Goal: Task Accomplishment & Management: Use online tool/utility

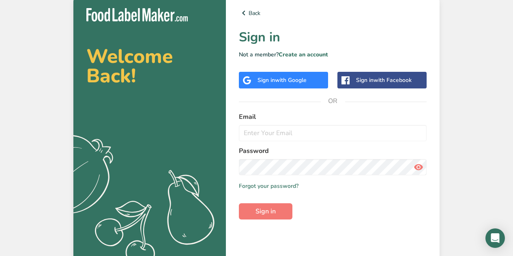
click at [249, 128] on input "email" at bounding box center [333, 133] width 188 height 16
type input "[PERSON_NAME][EMAIL_ADDRESS][DOMAIN_NAME]"
click at [489, 139] on div "Welcome Back! .a{fill:#f5f3ed;} Back Sign in Not a member? Create an account Si…" at bounding box center [256, 130] width 513 height 260
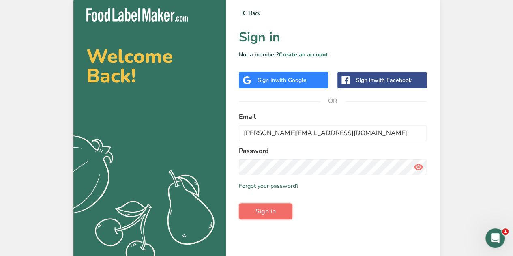
click at [271, 214] on span "Sign in" at bounding box center [266, 212] width 20 height 10
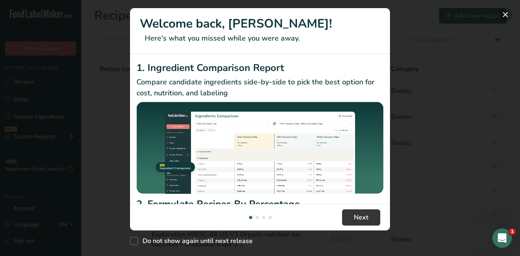
click at [506, 14] on button "New Features" at bounding box center [504, 14] width 13 height 13
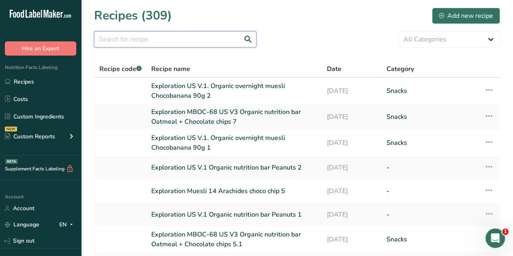
click at [105, 38] on input "text" at bounding box center [175, 39] width 162 height 16
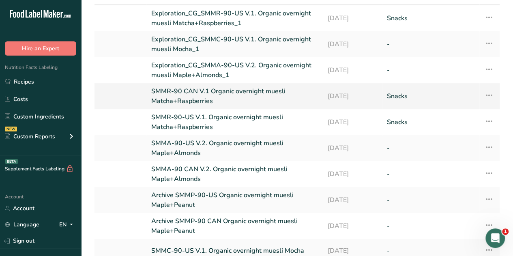
scroll to position [78, 0]
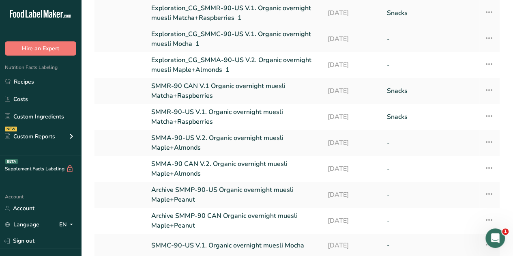
type input "SMMA"
click at [202, 164] on link "SMMA-90 CAN V.2. Organic overnight muesli Maple+Almonds" at bounding box center [234, 168] width 167 height 19
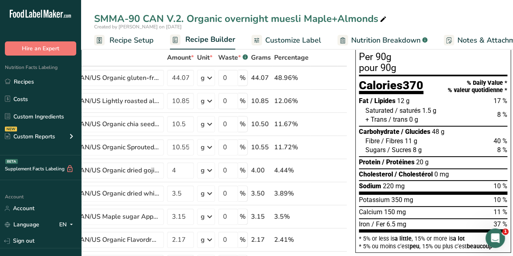
scroll to position [39, 0]
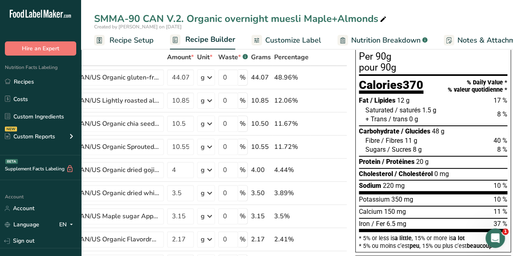
click at [377, 39] on span "Nutrition Breakdown" at bounding box center [386, 40] width 69 height 11
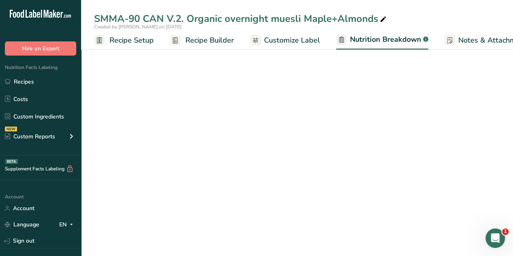
scroll to position [0, 96]
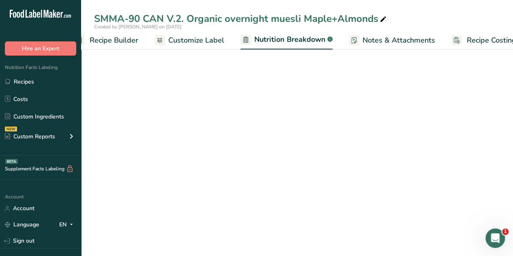
select select "Calories"
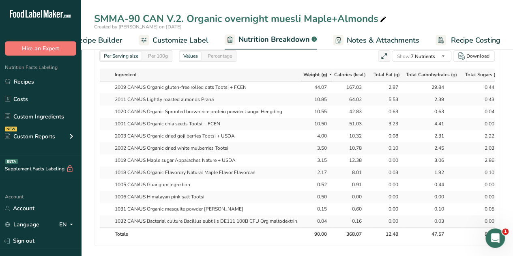
scroll to position [406, 0]
click at [29, 82] on link "Recipes" at bounding box center [40, 81] width 81 height 15
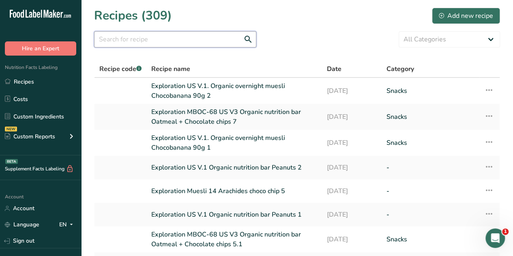
click at [115, 42] on input "text" at bounding box center [175, 39] width 162 height 16
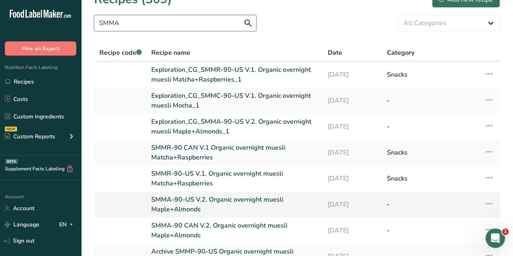
scroll to position [19, 0]
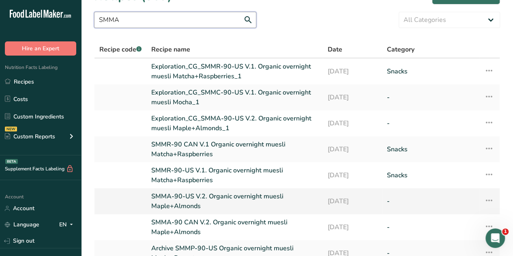
type input "SMMA"
click at [236, 198] on link "SMMA-90-US V.2. Organic overnight muesli Maple+Almonds" at bounding box center [234, 201] width 167 height 19
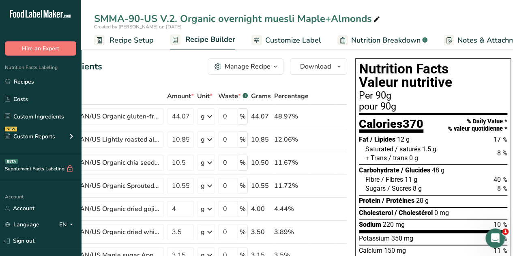
click at [280, 43] on span "Customize Label" at bounding box center [293, 40] width 56 height 11
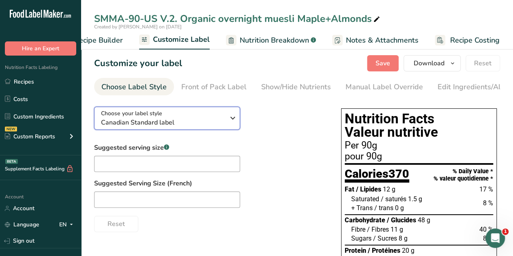
click at [233, 119] on icon "button" at bounding box center [233, 118] width 10 height 15
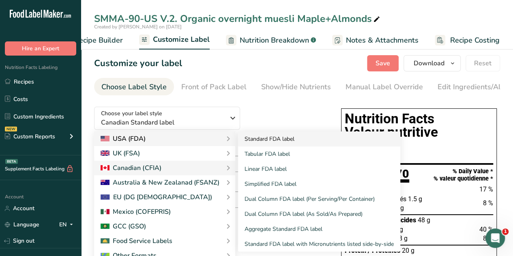
click at [280, 142] on link "Standard FDA label" at bounding box center [319, 139] width 162 height 15
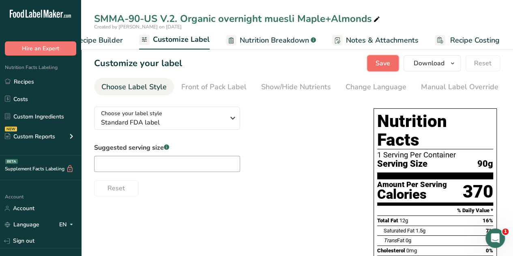
click at [387, 63] on span "Save" at bounding box center [383, 63] width 15 height 10
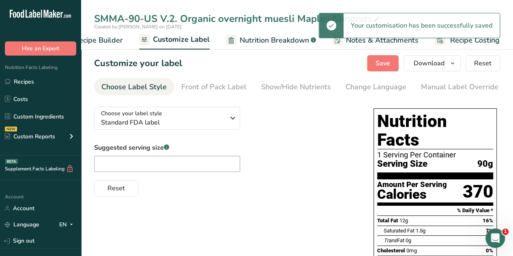
click at [98, 40] on span "Recipe Builder" at bounding box center [98, 40] width 49 height 11
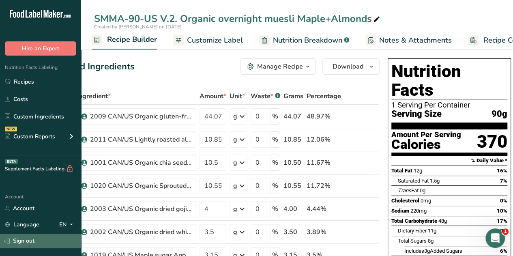
click at [27, 239] on link "Sign out" at bounding box center [40, 241] width 81 height 14
